Goal: Complete application form: Complete application form

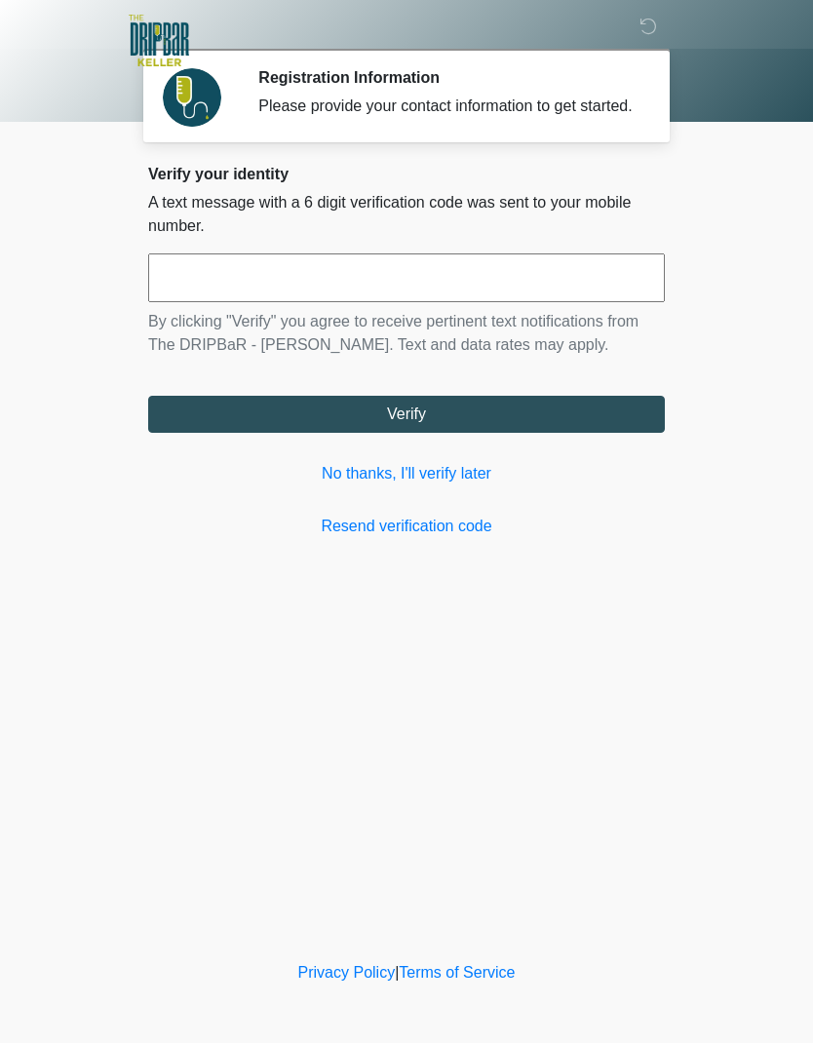
click at [187, 293] on input "text" at bounding box center [406, 277] width 517 height 49
type input "******"
click at [556, 422] on button "Verify" at bounding box center [406, 414] width 517 height 37
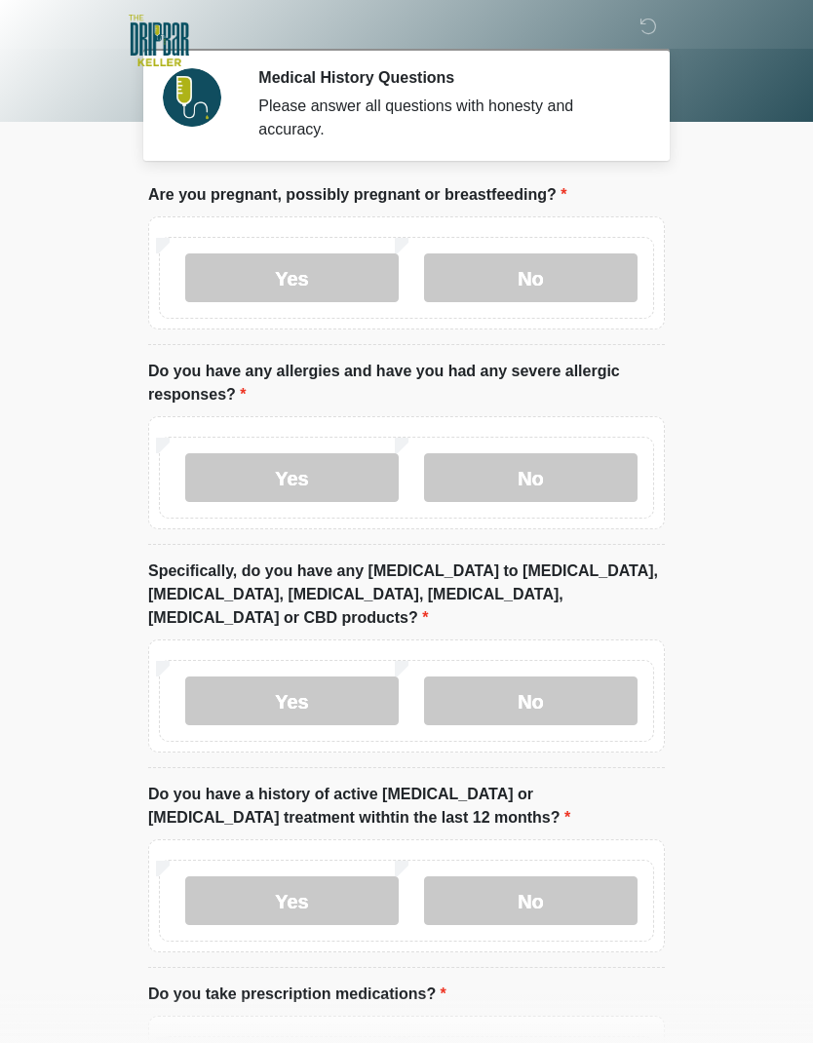
click at [578, 276] on label "No" at bounding box center [530, 277] width 213 height 49
click at [563, 471] on label "No" at bounding box center [530, 477] width 213 height 49
click at [583, 676] on label "No" at bounding box center [530, 700] width 213 height 49
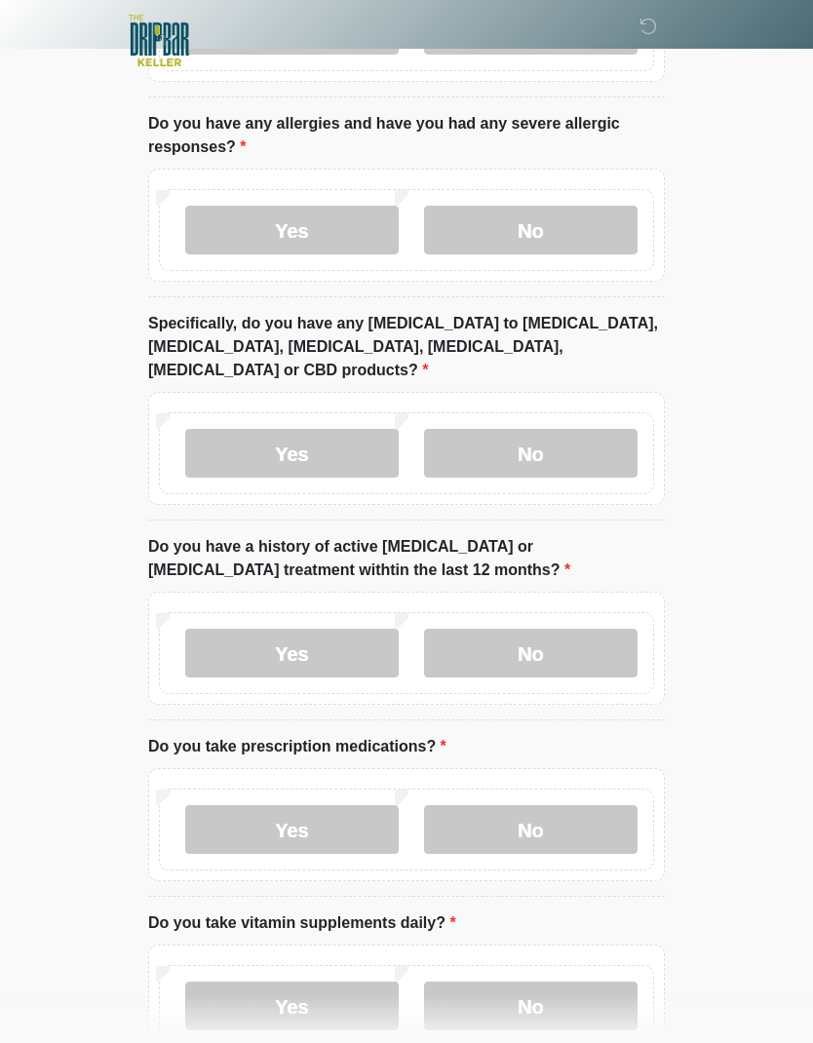
scroll to position [264, 0]
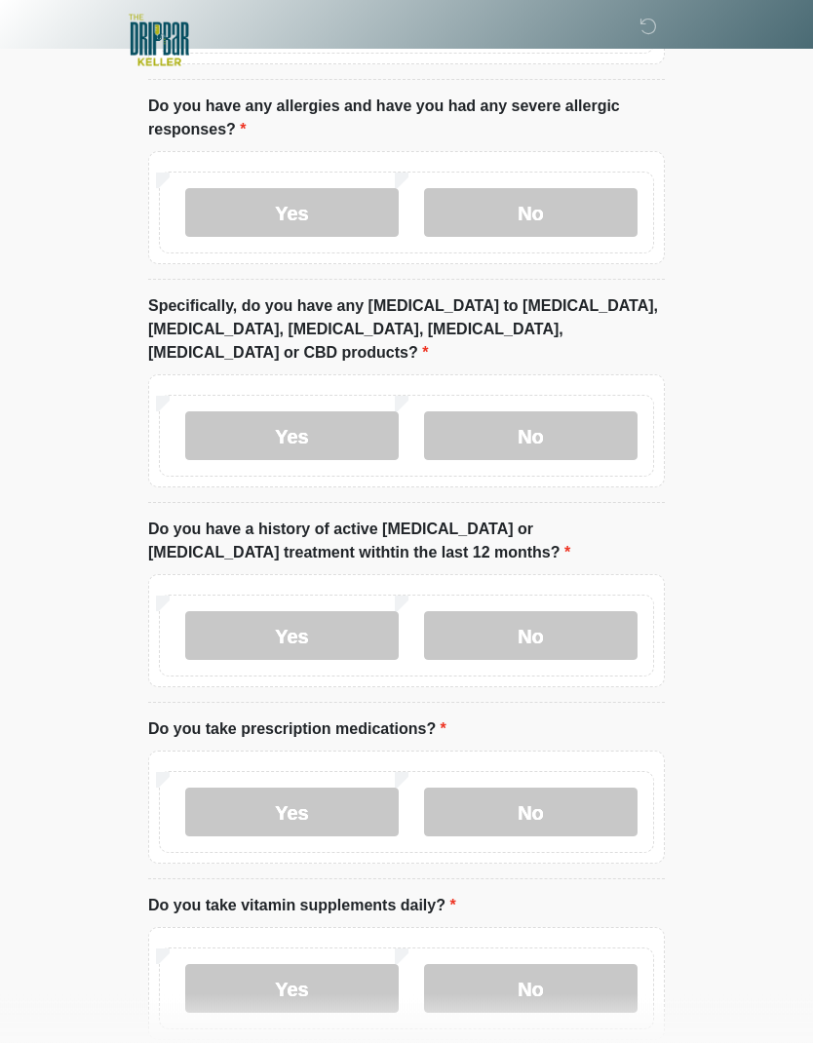
click at [580, 612] on label "No" at bounding box center [530, 636] width 213 height 49
click at [340, 788] on label "Yes" at bounding box center [291, 812] width 213 height 49
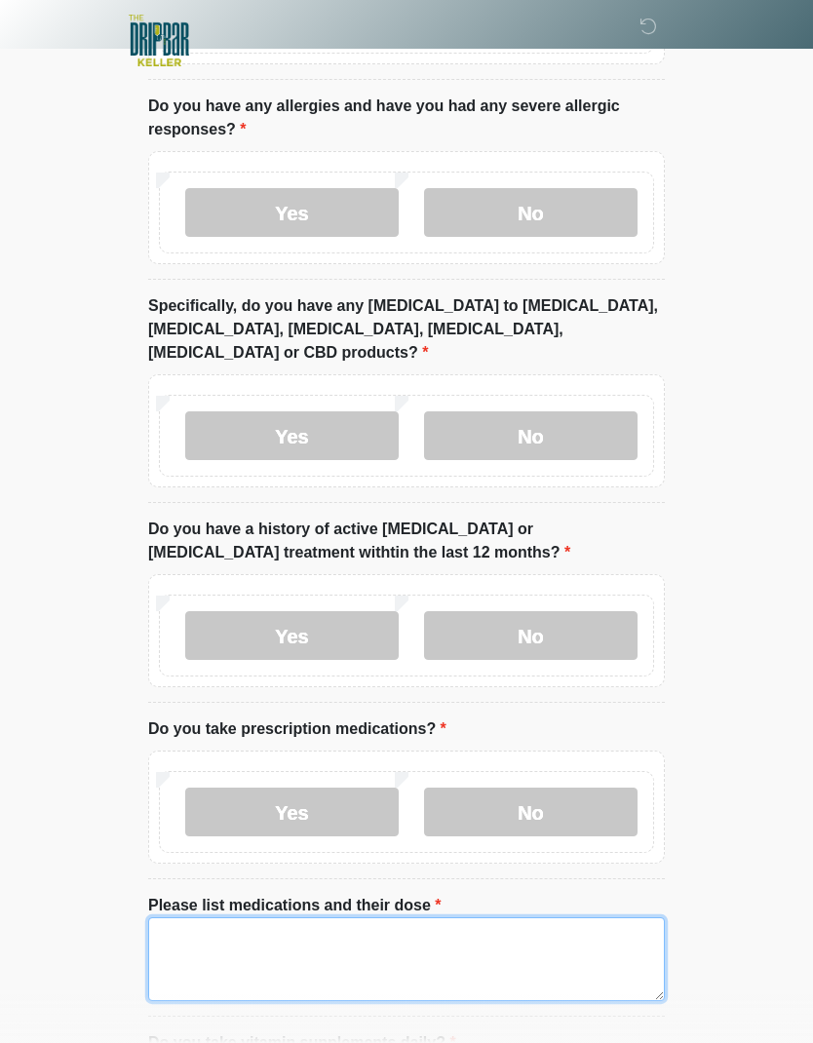
click at [185, 917] on textarea "Please list medications and their dose" at bounding box center [406, 959] width 517 height 84
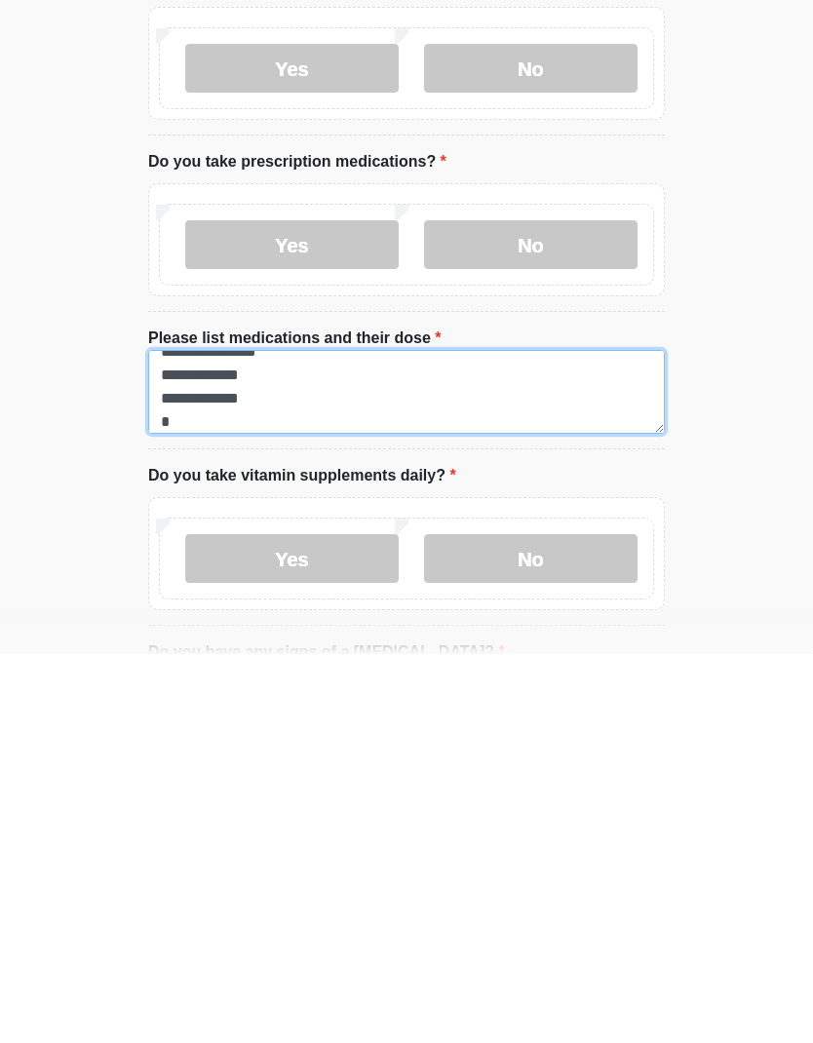
scroll to position [17, 0]
type textarea "**********"
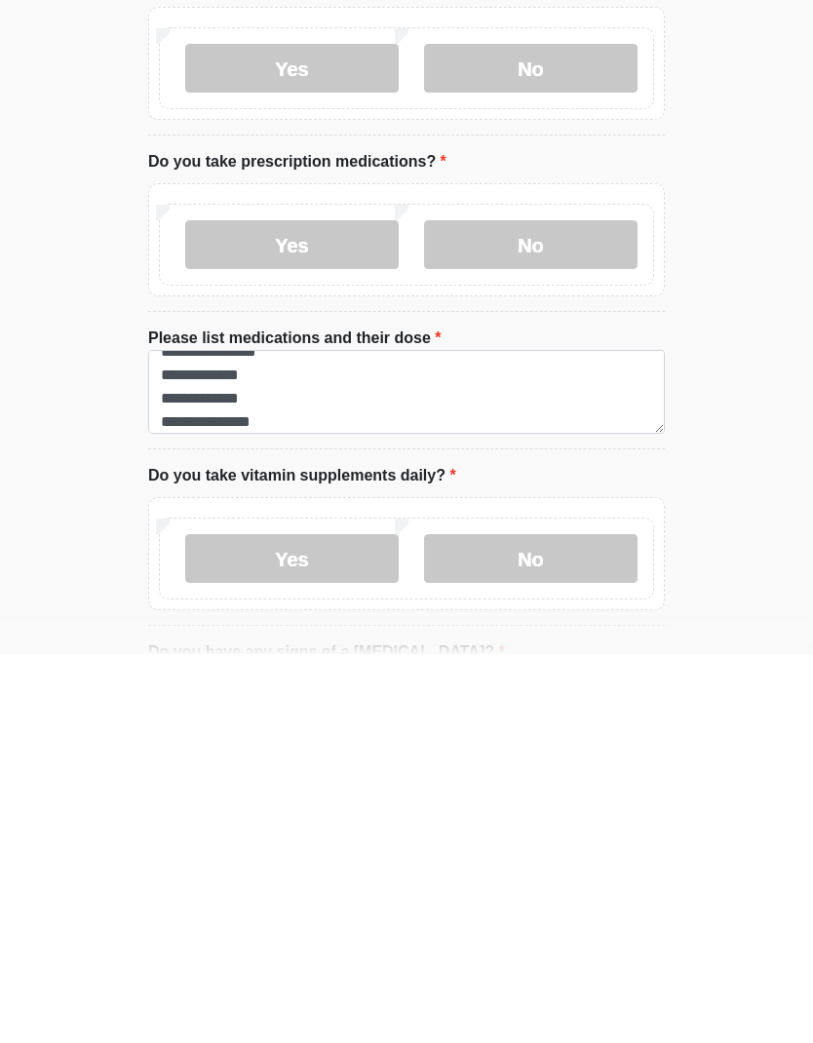
click at [564, 923] on label "No" at bounding box center [530, 947] width 213 height 49
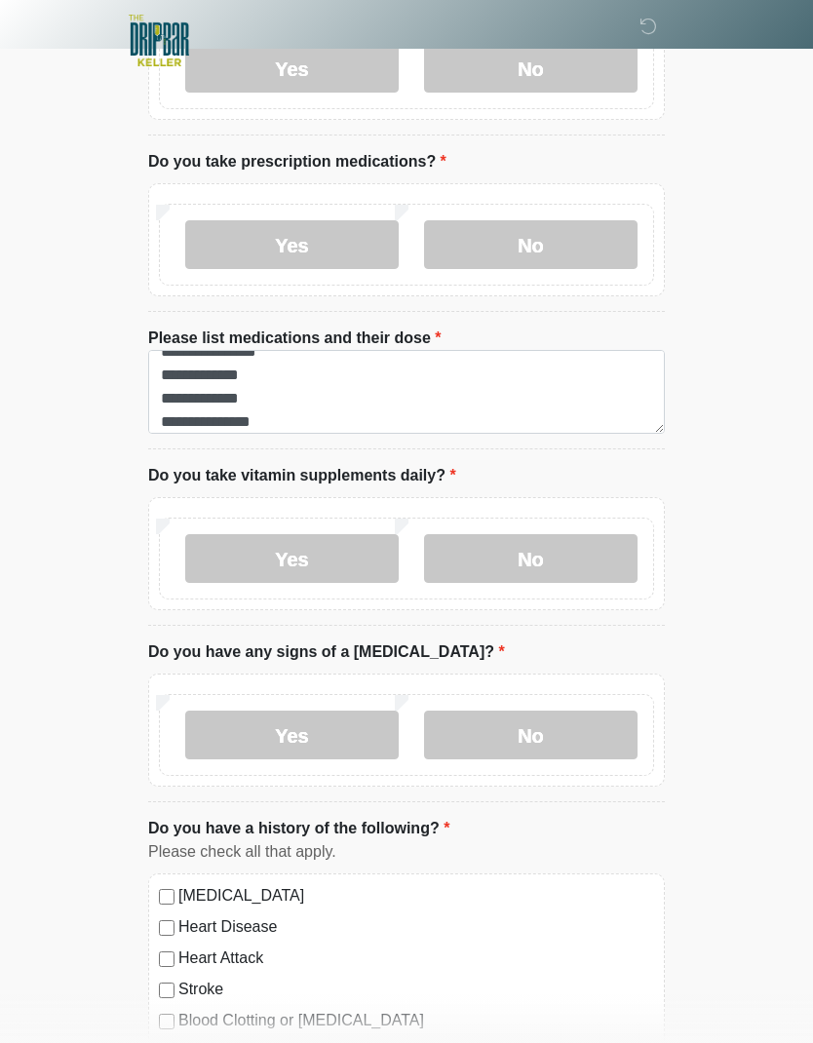
click at [572, 711] on label "No" at bounding box center [530, 735] width 213 height 49
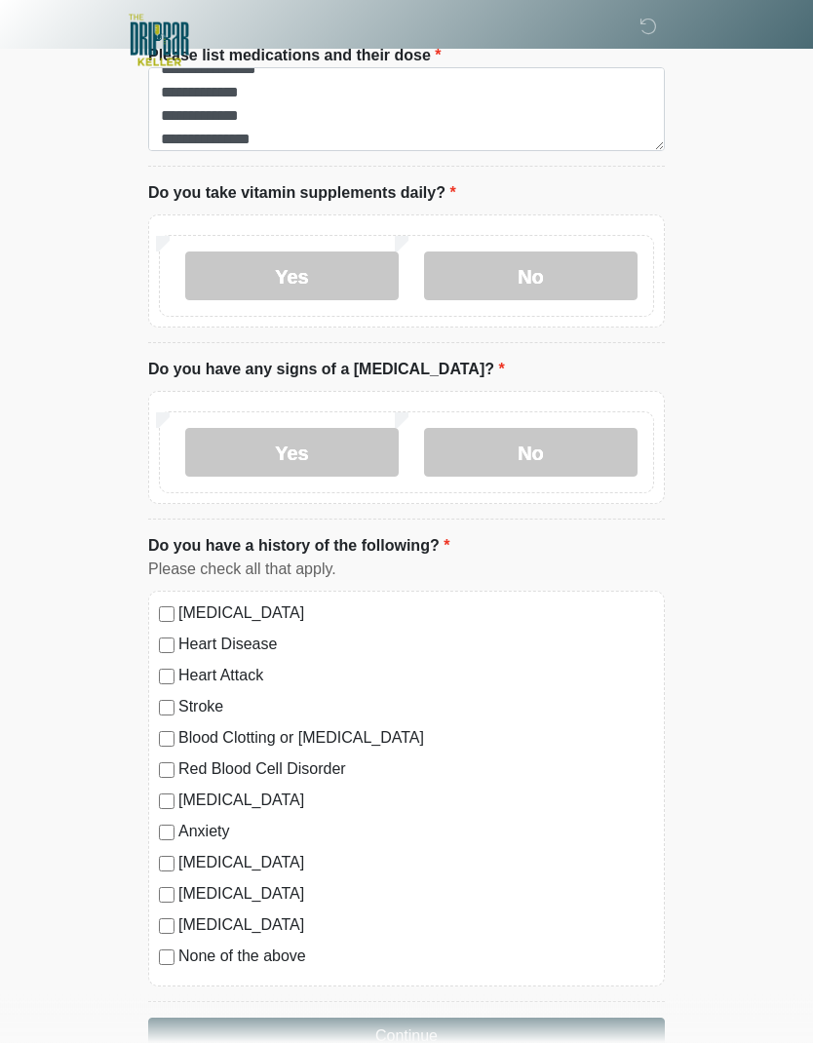
scroll to position [1125, 0]
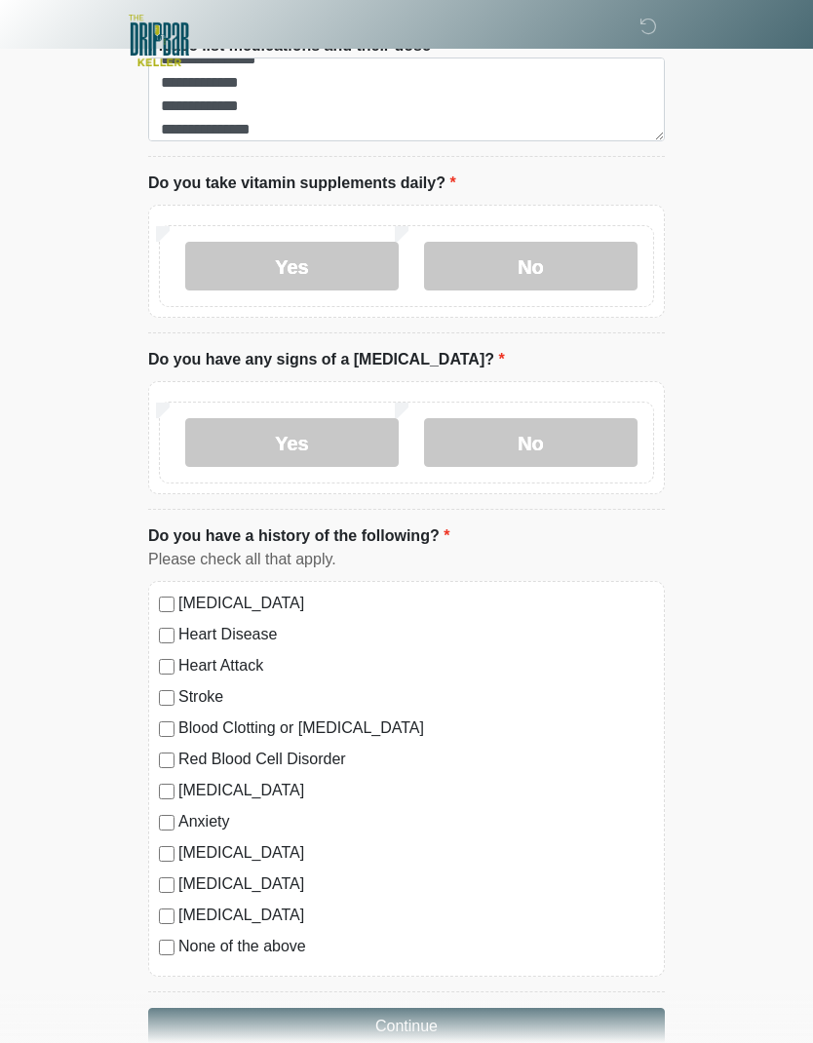
click at [464, 1008] on button "Continue" at bounding box center [406, 1026] width 517 height 37
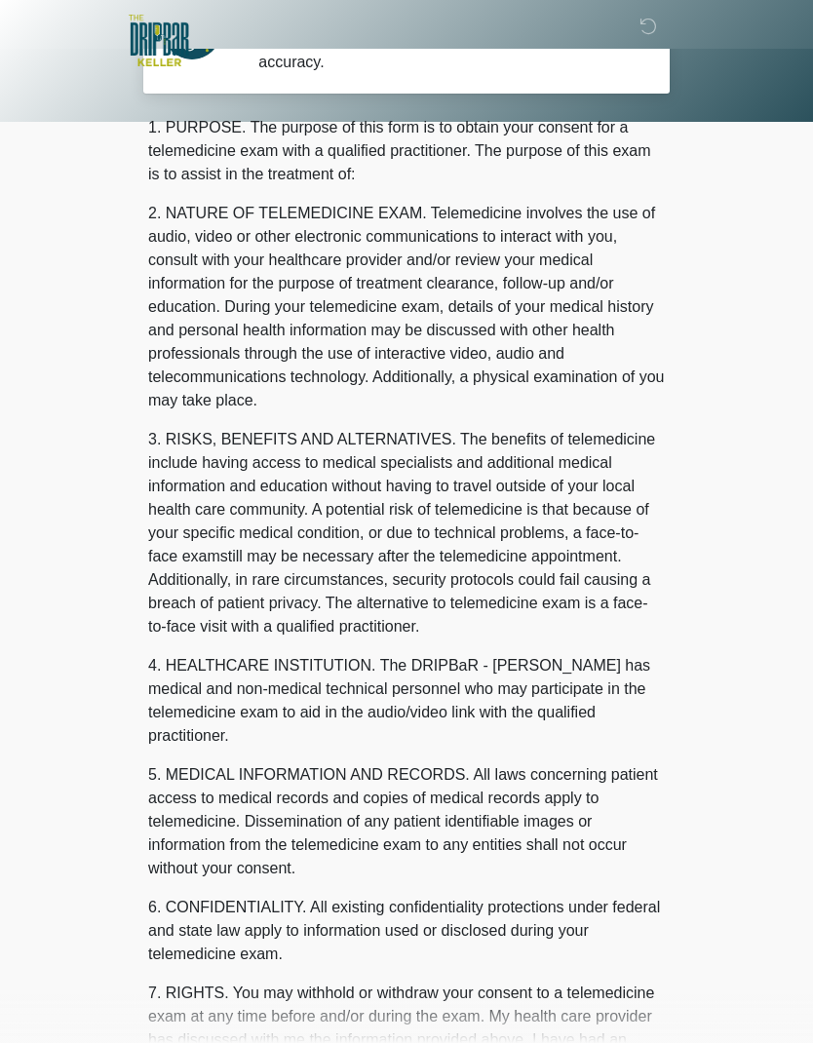
scroll to position [0, 0]
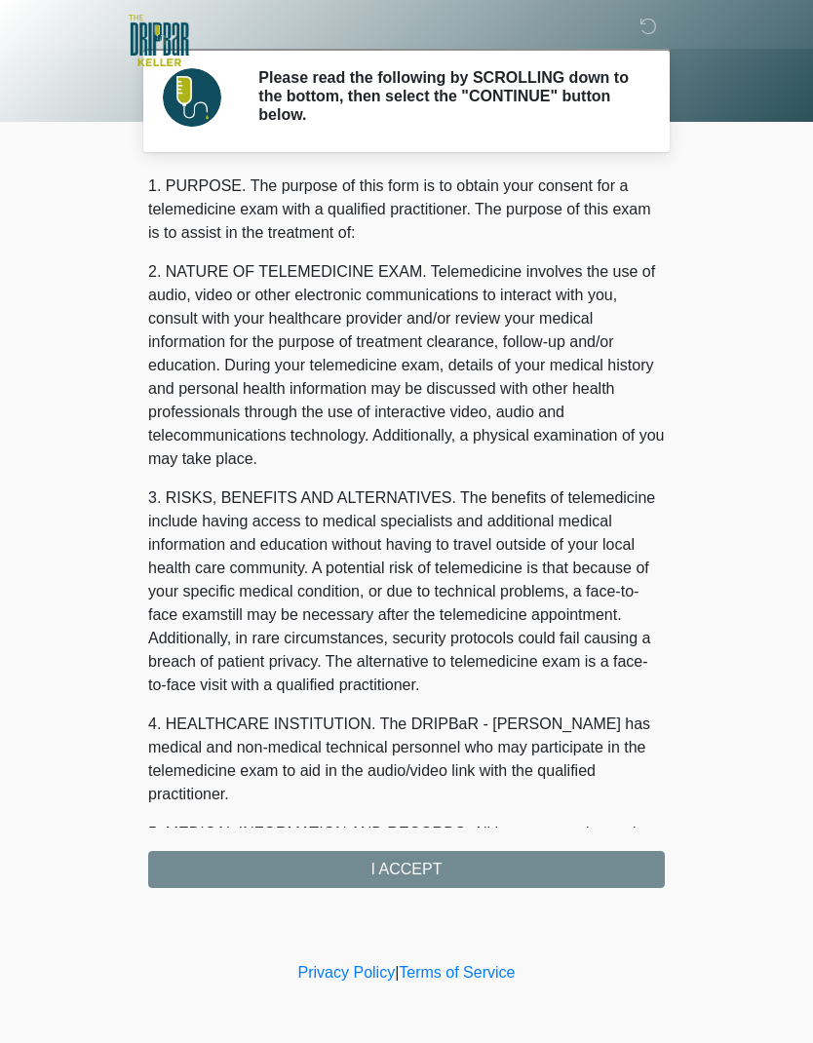
click at [544, 865] on div "1. PURPOSE. The purpose of this form is to obtain your consent for a telemedici…" at bounding box center [406, 530] width 517 height 713
click at [499, 867] on div "1. PURPOSE. The purpose of this form is to obtain your consent for a telemedici…" at bounding box center [406, 530] width 517 height 713
click at [427, 862] on div "1. PURPOSE. The purpose of this form is to obtain your consent for a telemedici…" at bounding box center [406, 530] width 517 height 713
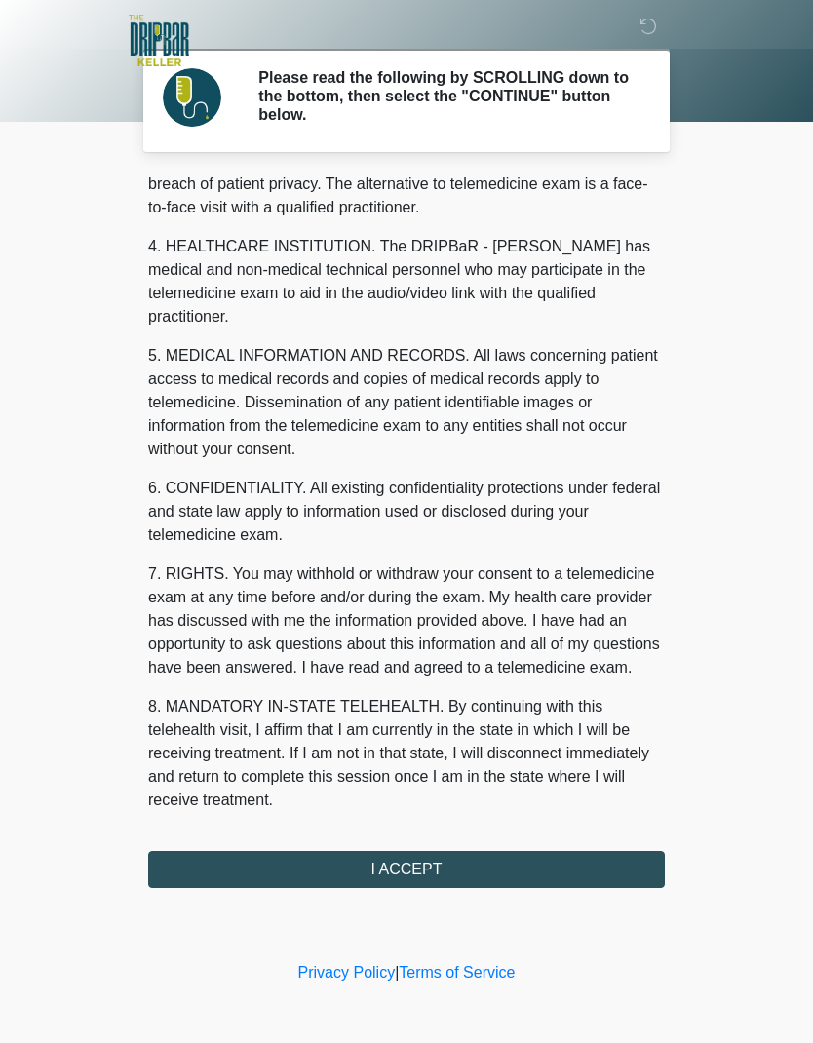
scroll to position [478, 0]
click at [440, 865] on button "I ACCEPT" at bounding box center [406, 869] width 517 height 37
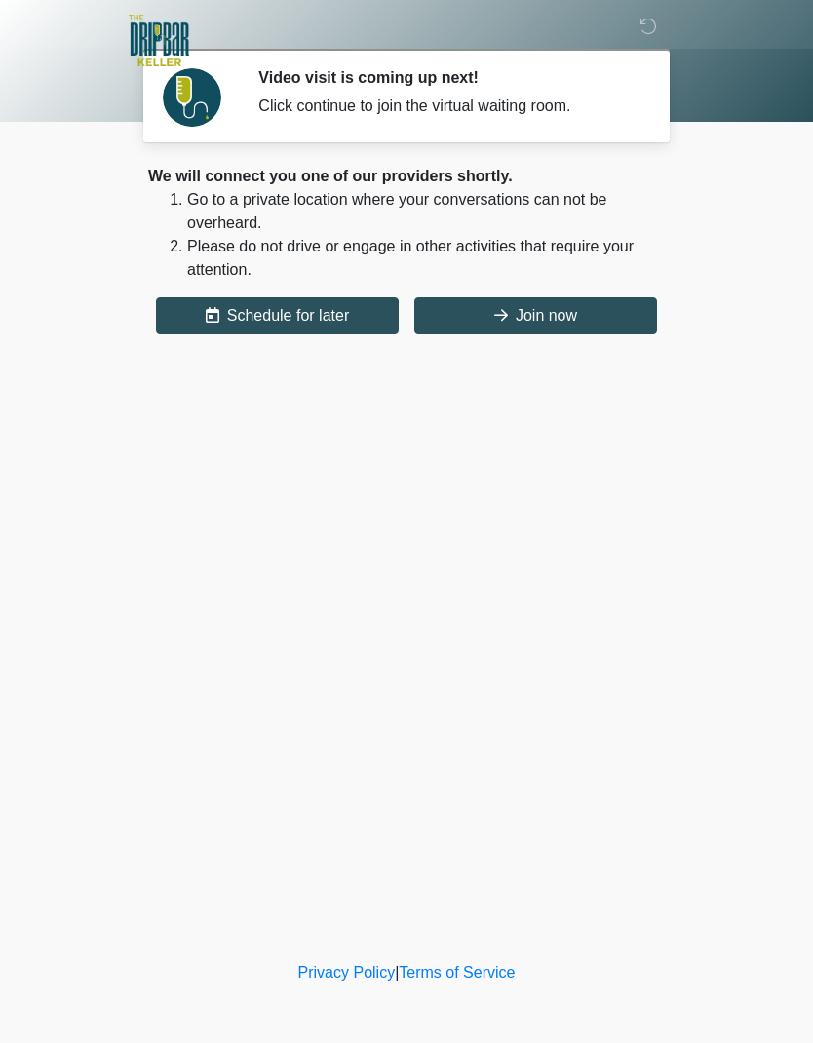
click at [556, 325] on button "Join now" at bounding box center [535, 315] width 243 height 37
